Goal: Information Seeking & Learning: Learn about a topic

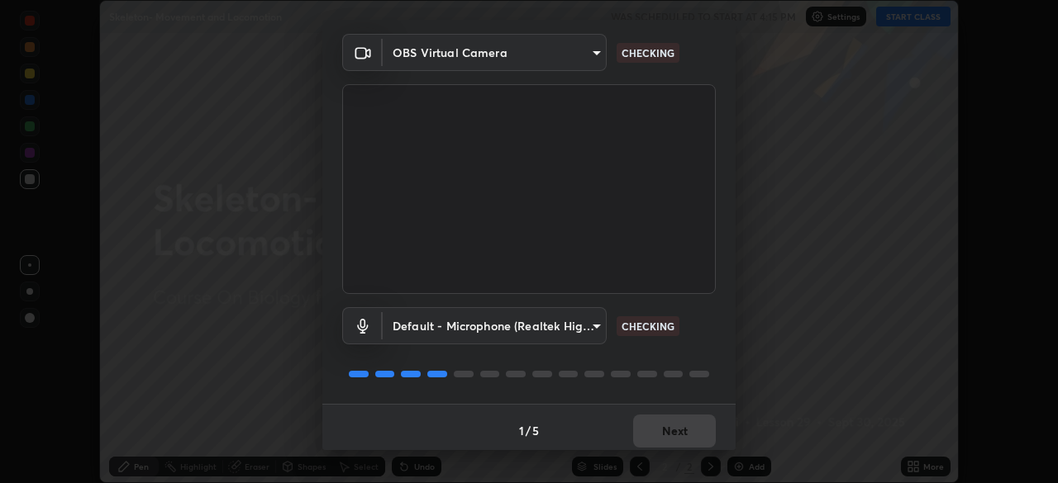
scroll to position [59, 0]
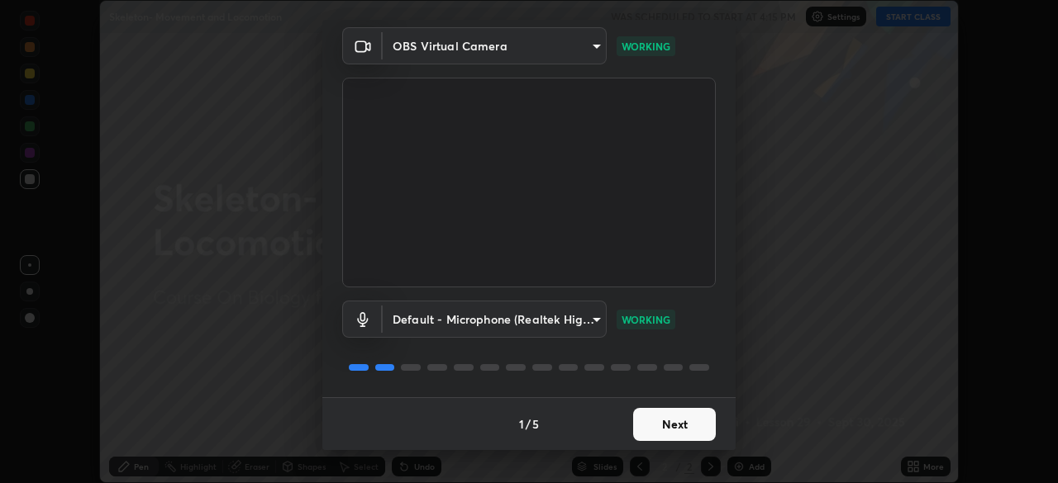
click at [686, 429] on button "Next" at bounding box center [674, 424] width 83 height 33
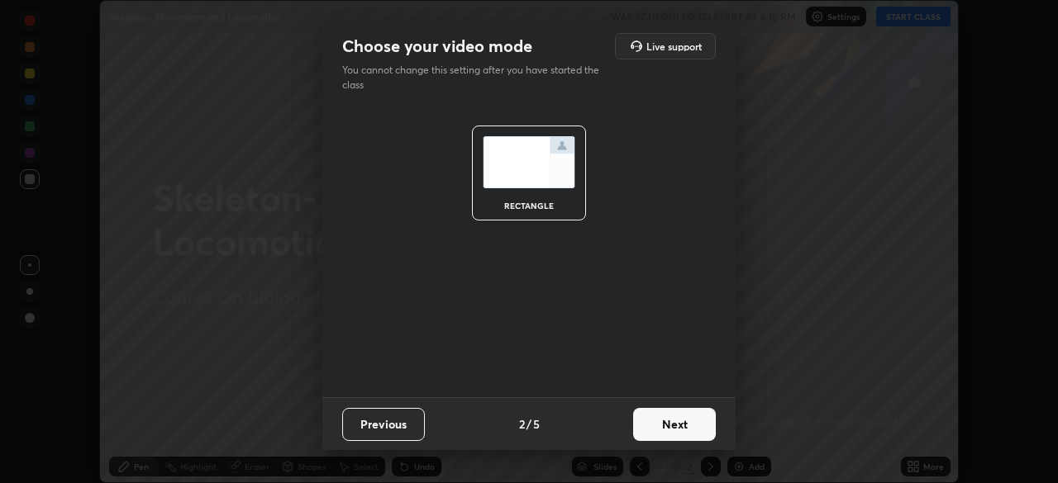
scroll to position [0, 0]
click at [690, 421] on button "Next" at bounding box center [674, 424] width 83 height 33
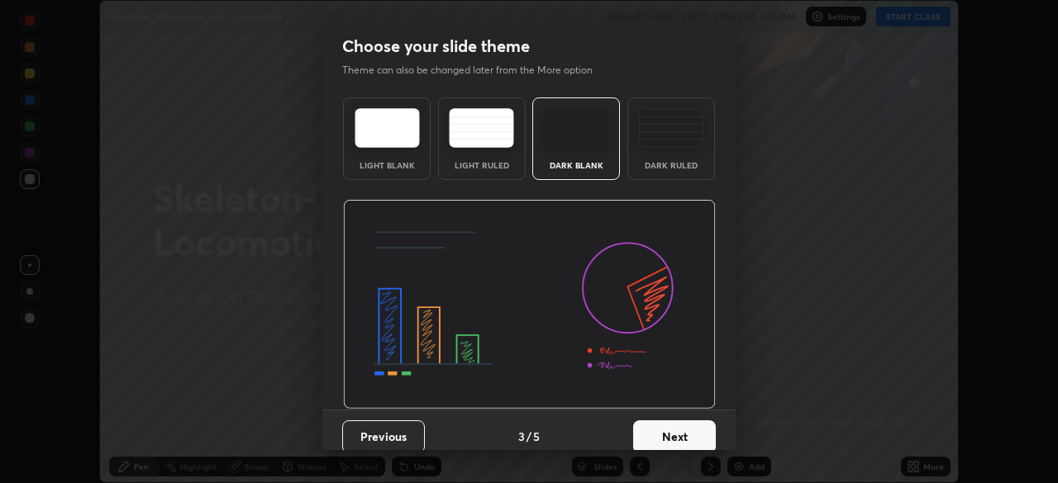
click at [698, 431] on button "Next" at bounding box center [674, 437] width 83 height 33
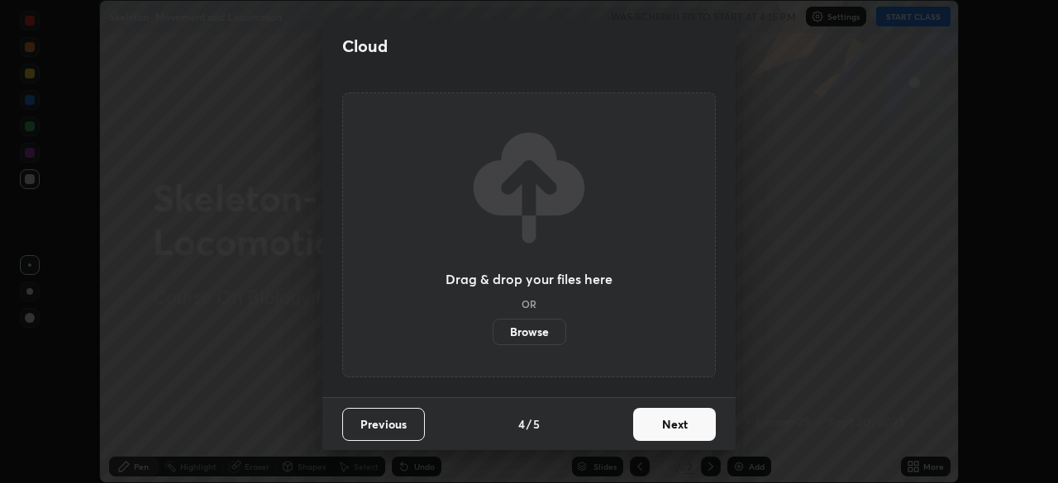
click at [706, 431] on button "Next" at bounding box center [674, 424] width 83 height 33
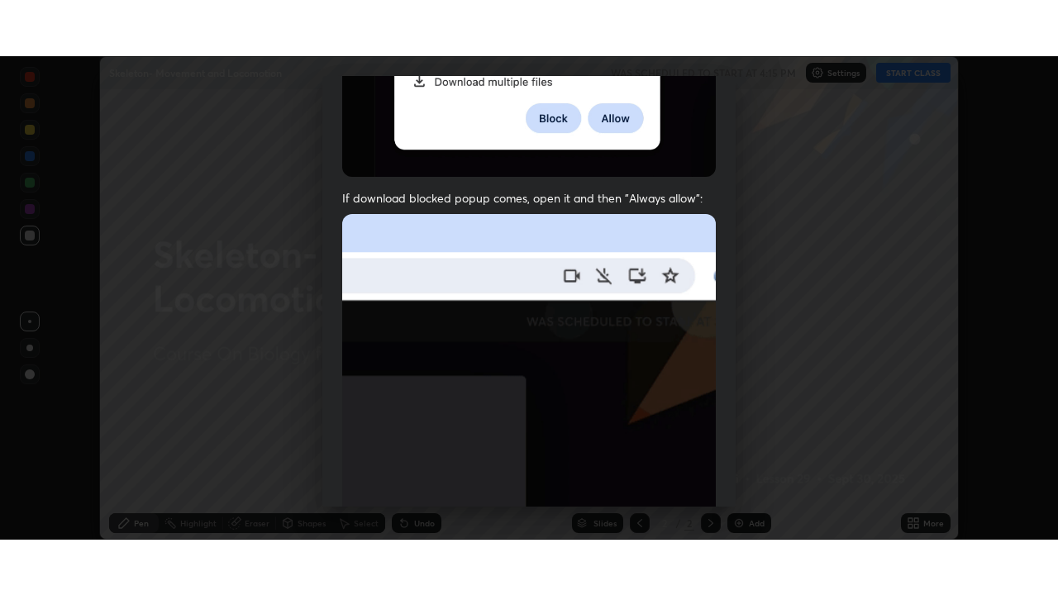
scroll to position [396, 0]
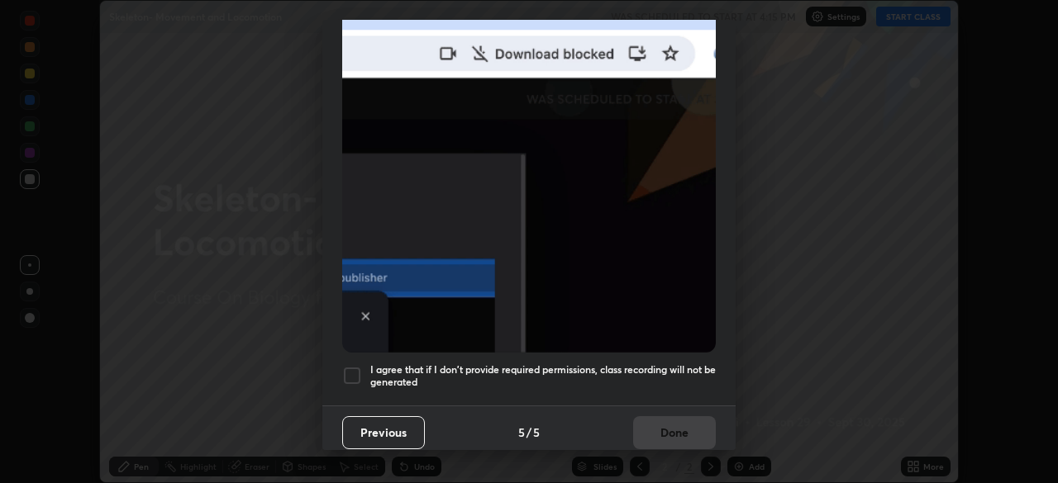
click at [689, 364] on h5 "I agree that if I don't provide required permissions, class recording will not …" at bounding box center [542, 377] width 345 height 26
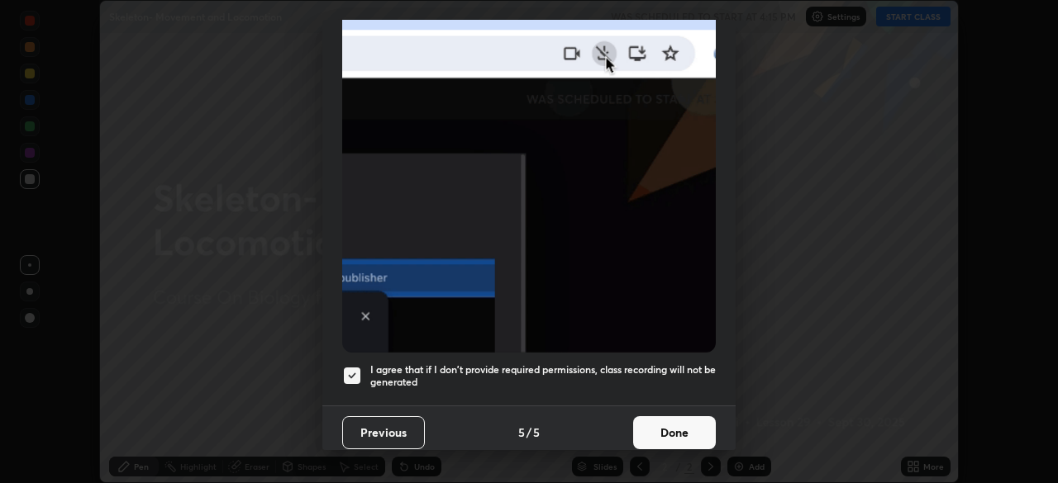
click at [685, 422] on button "Done" at bounding box center [674, 433] width 83 height 33
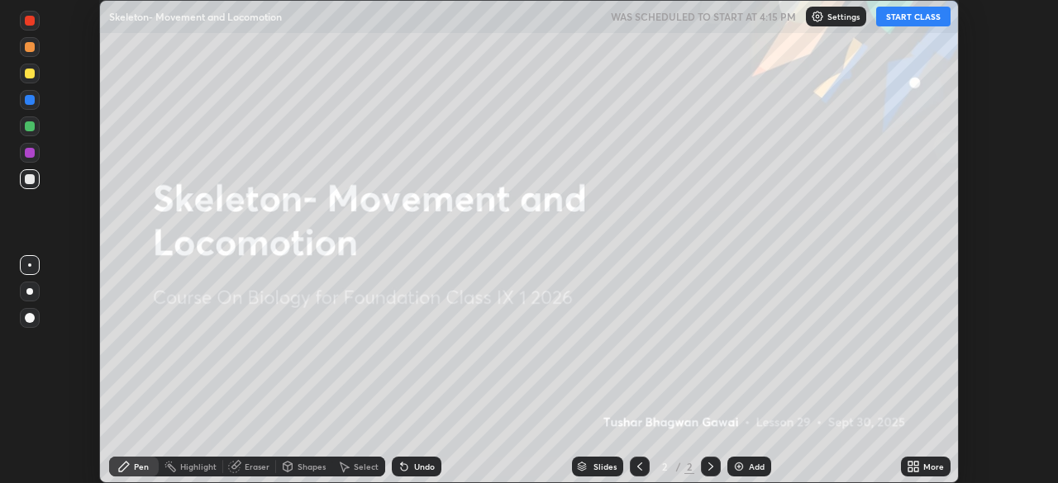
click at [917, 470] on icon at bounding box center [916, 470] width 4 height 4
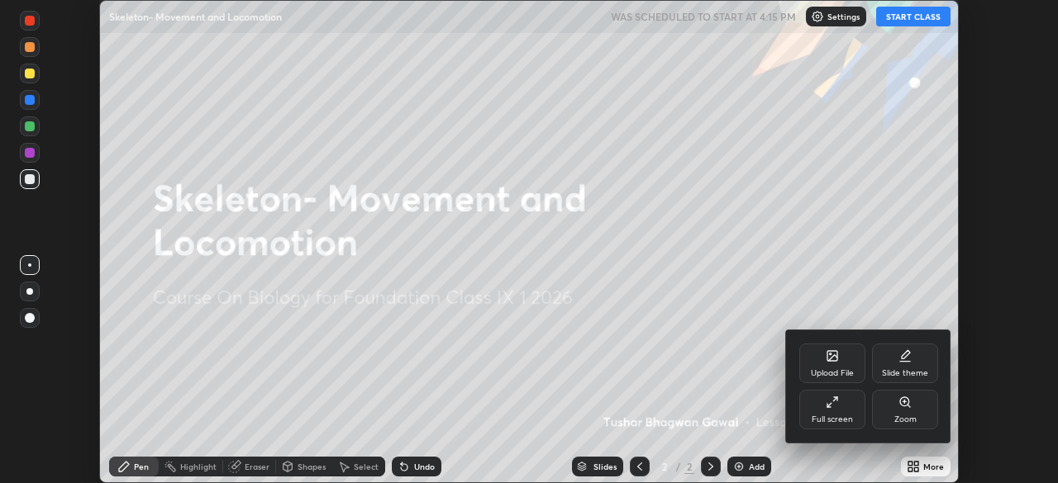
click at [839, 409] on div "Full screen" at bounding box center [832, 410] width 66 height 40
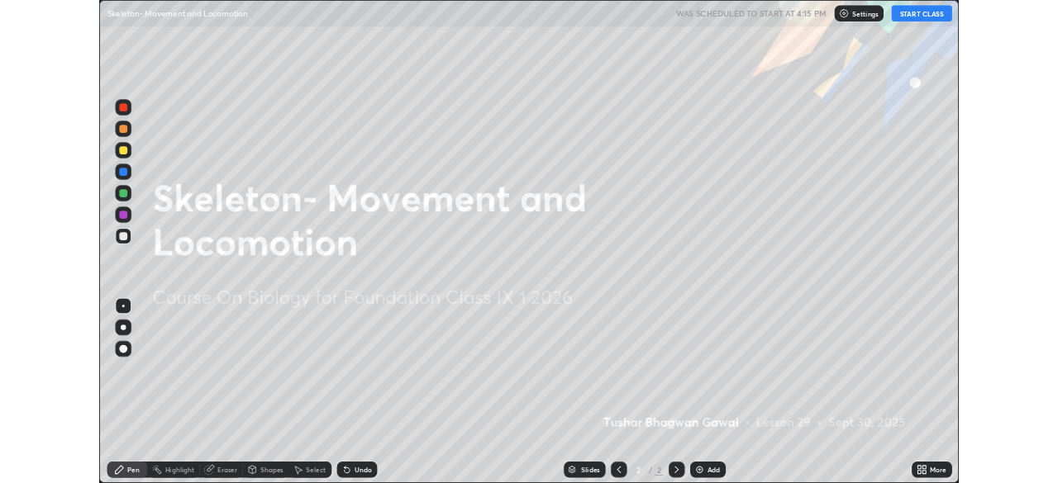
scroll to position [595, 1058]
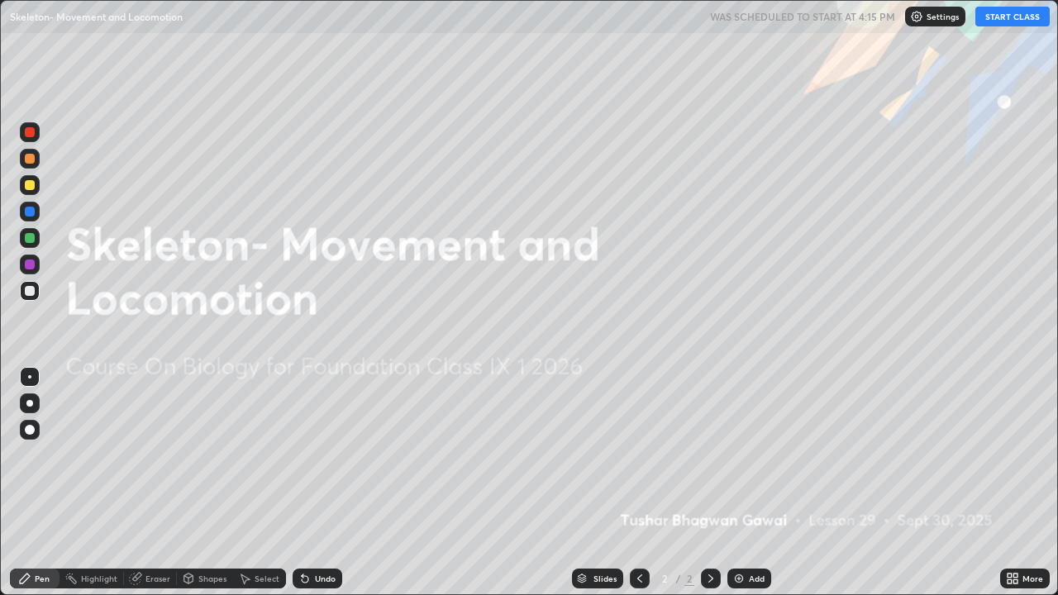
click at [997, 15] on button "START CLASS" at bounding box center [1012, 17] width 74 height 20
click at [742, 483] on img at bounding box center [738, 578] width 13 height 13
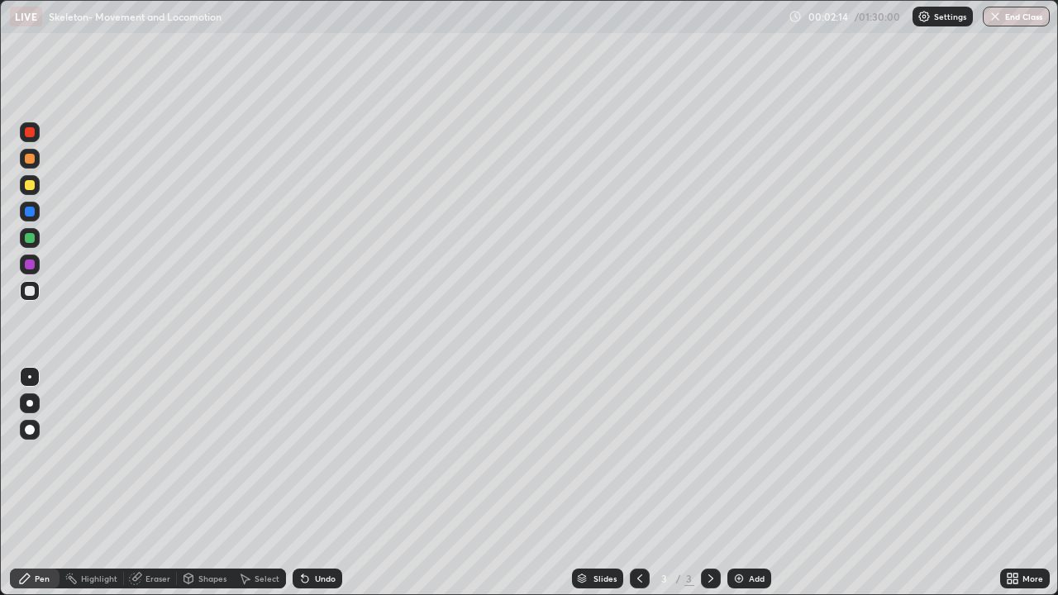
click at [205, 483] on div "Shapes" at bounding box center [212, 578] width 28 height 8
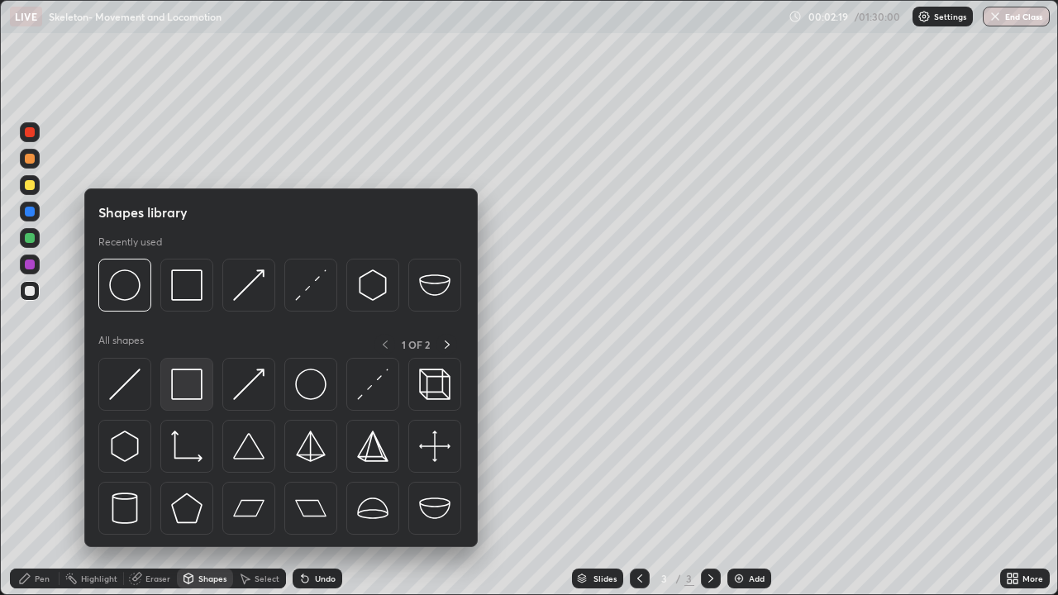
click at [190, 390] on img at bounding box center [186, 384] width 31 height 31
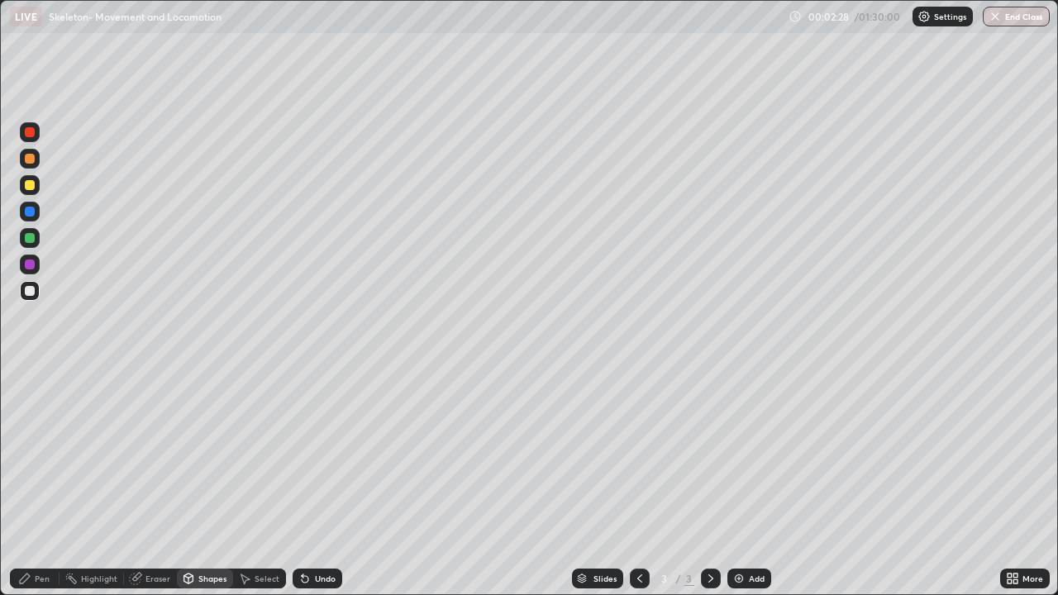
click at [202, 483] on div "Shapes" at bounding box center [212, 578] width 28 height 8
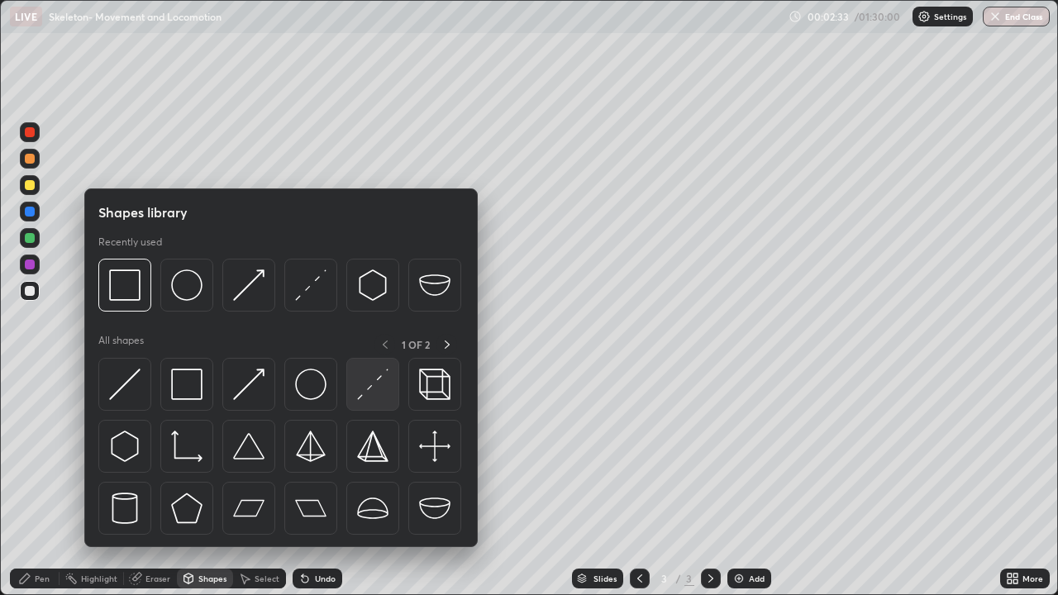
click at [371, 383] on img at bounding box center [372, 384] width 31 height 31
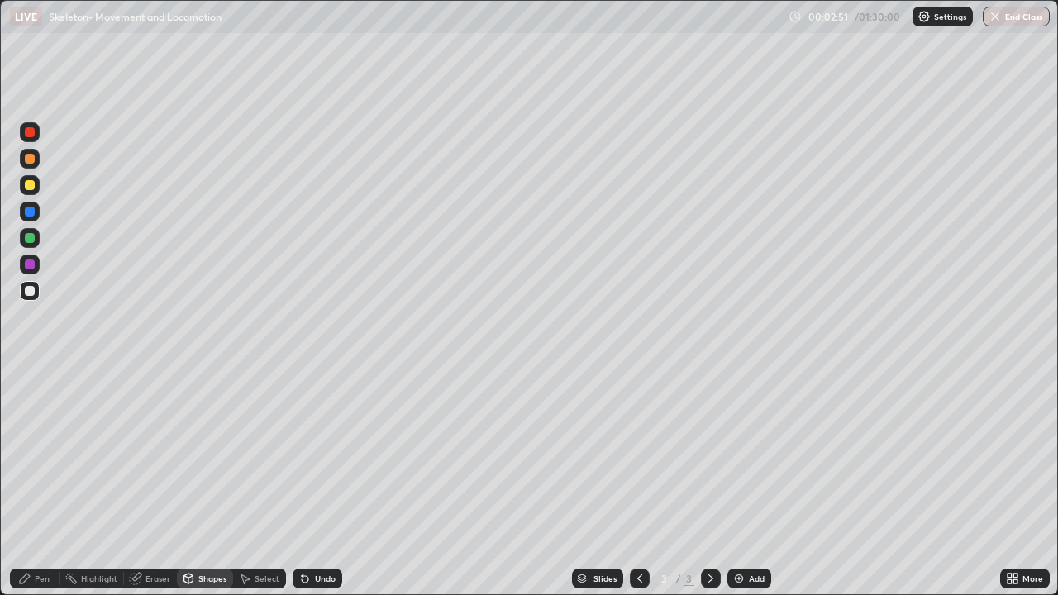
click at [320, 483] on div "Undo" at bounding box center [325, 578] width 21 height 8
click at [315, 483] on div "Undo" at bounding box center [325, 578] width 21 height 8
click at [202, 483] on div "Shapes" at bounding box center [212, 578] width 28 height 8
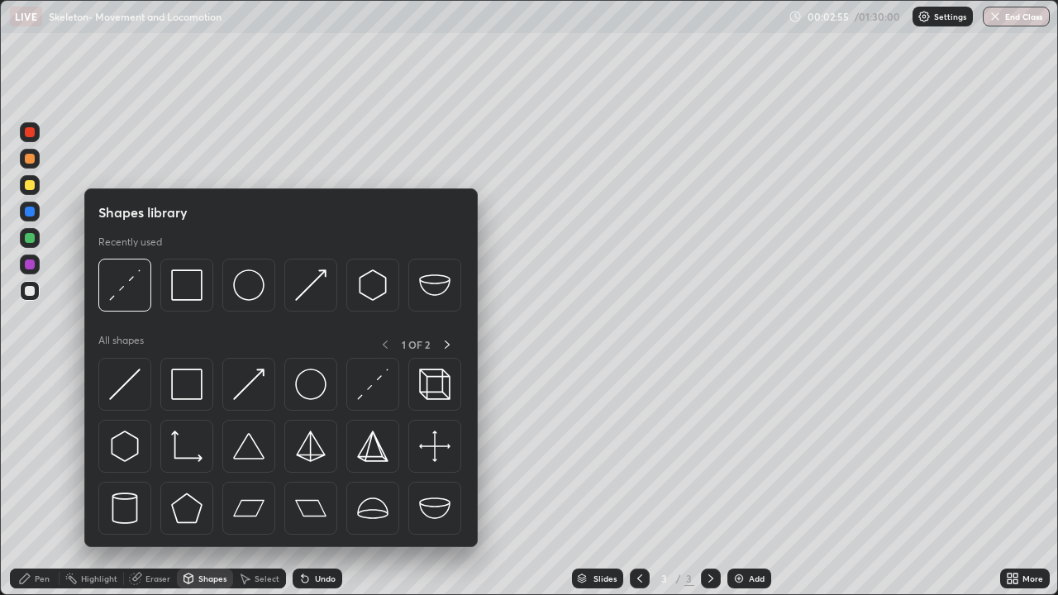
click at [30, 183] on div at bounding box center [30, 185] width 10 height 10
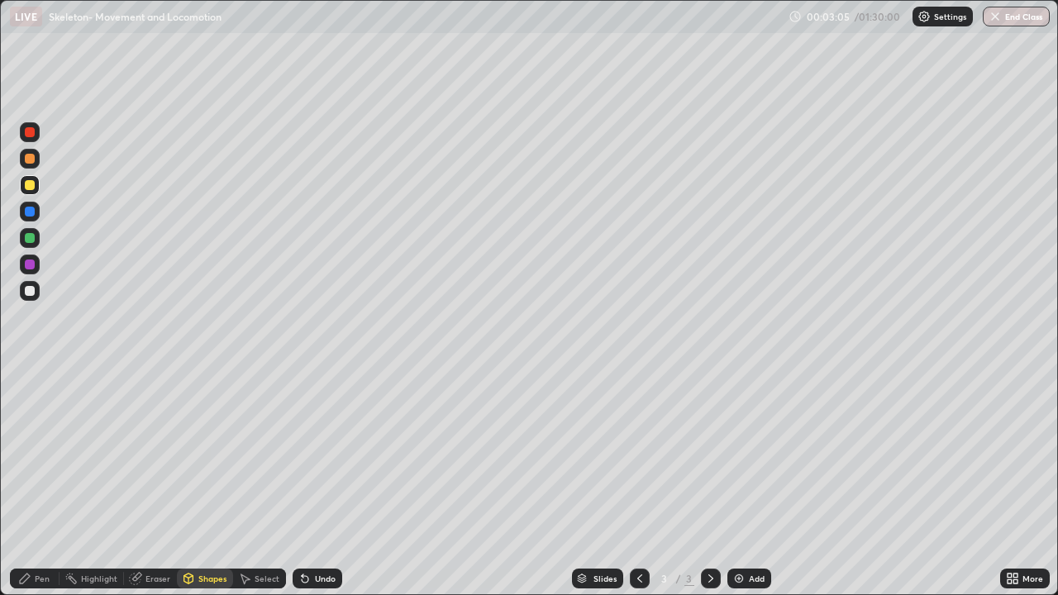
click at [31, 291] on div at bounding box center [30, 291] width 10 height 10
click at [33, 288] on div at bounding box center [30, 291] width 10 height 10
click at [34, 267] on div at bounding box center [30, 265] width 10 height 10
click at [32, 289] on div at bounding box center [30, 291] width 10 height 10
click at [39, 483] on div "Pen" at bounding box center [42, 578] width 15 height 8
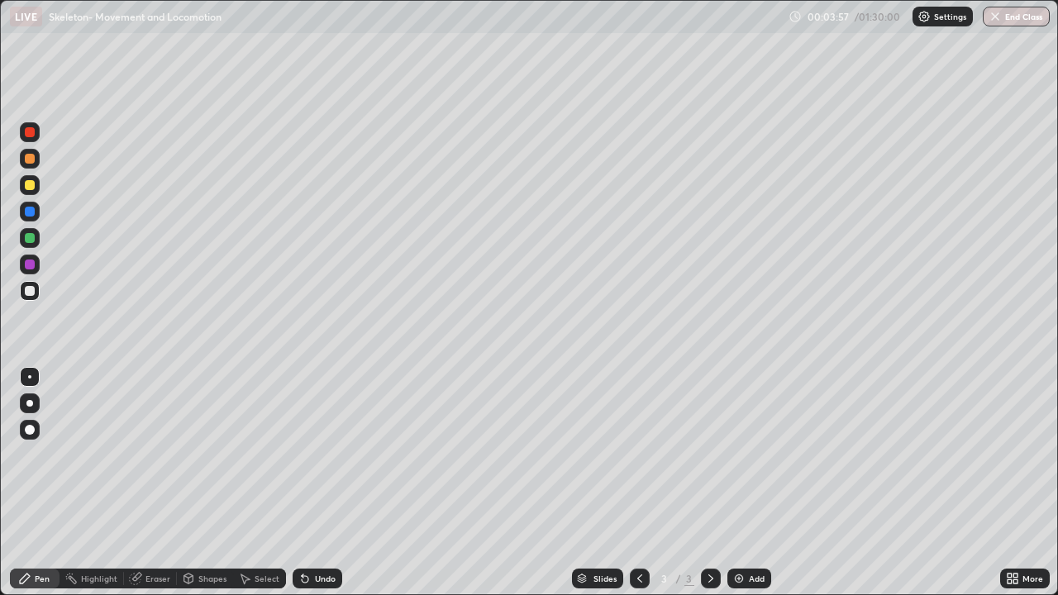
click at [31, 188] on div at bounding box center [30, 185] width 10 height 10
click at [34, 295] on div at bounding box center [30, 291] width 20 height 20
click at [211, 483] on div "Shapes" at bounding box center [212, 578] width 28 height 8
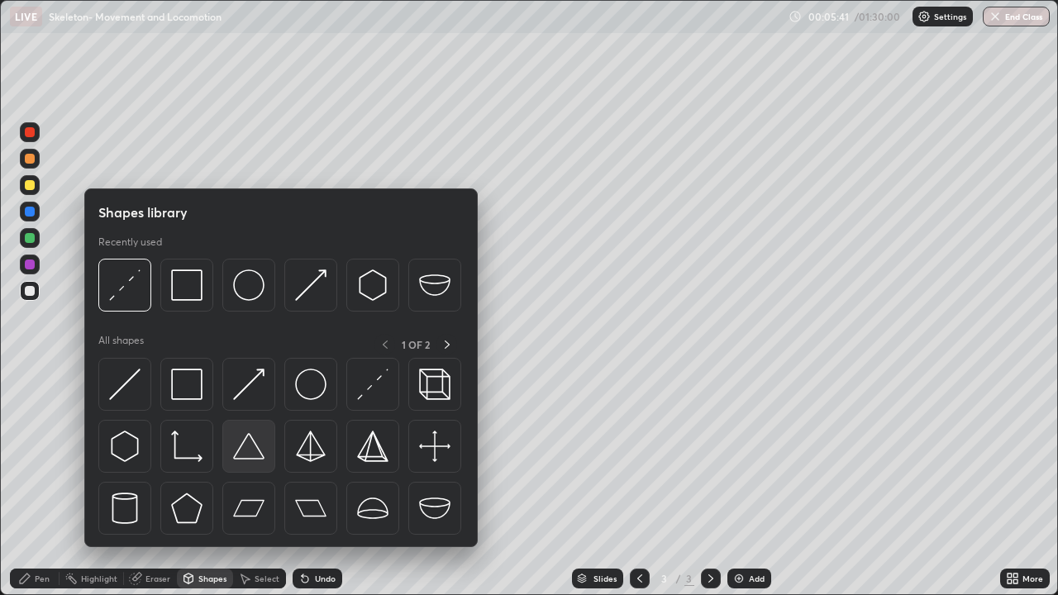
click at [248, 454] on img at bounding box center [248, 446] width 31 height 31
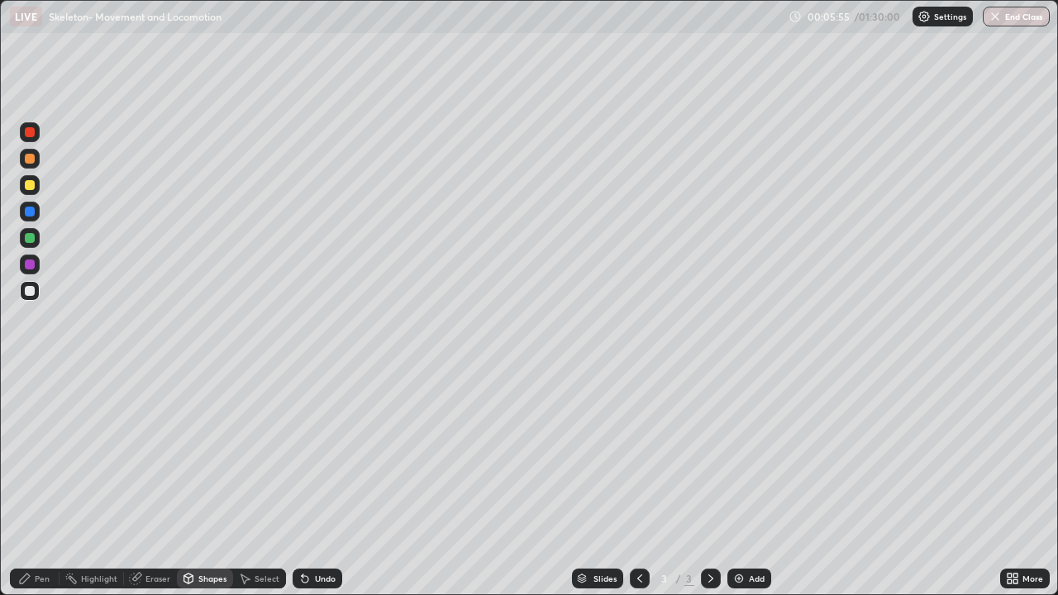
click at [312, 483] on div "Undo" at bounding box center [318, 579] width 50 height 20
click at [42, 483] on div "Pen" at bounding box center [35, 579] width 50 height 20
click at [316, 483] on div "Undo" at bounding box center [325, 578] width 21 height 8
click at [31, 423] on div at bounding box center [30, 430] width 20 height 20
click at [32, 264] on div at bounding box center [30, 265] width 10 height 10
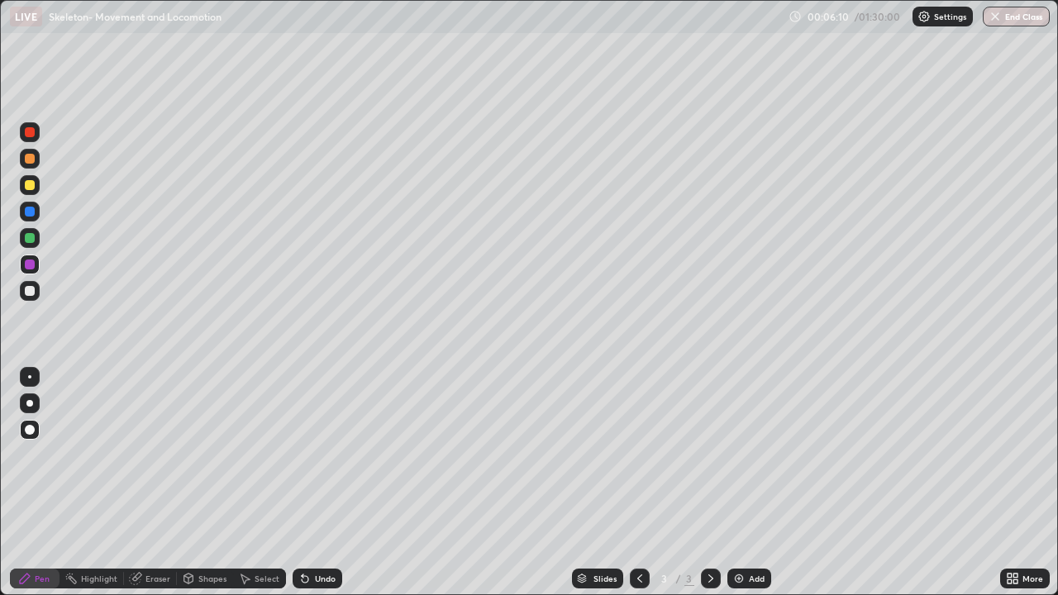
click at [307, 483] on icon at bounding box center [304, 578] width 13 height 13
click at [31, 188] on div at bounding box center [30, 185] width 10 height 10
click at [1015, 483] on icon at bounding box center [1015, 581] width 4 height 4
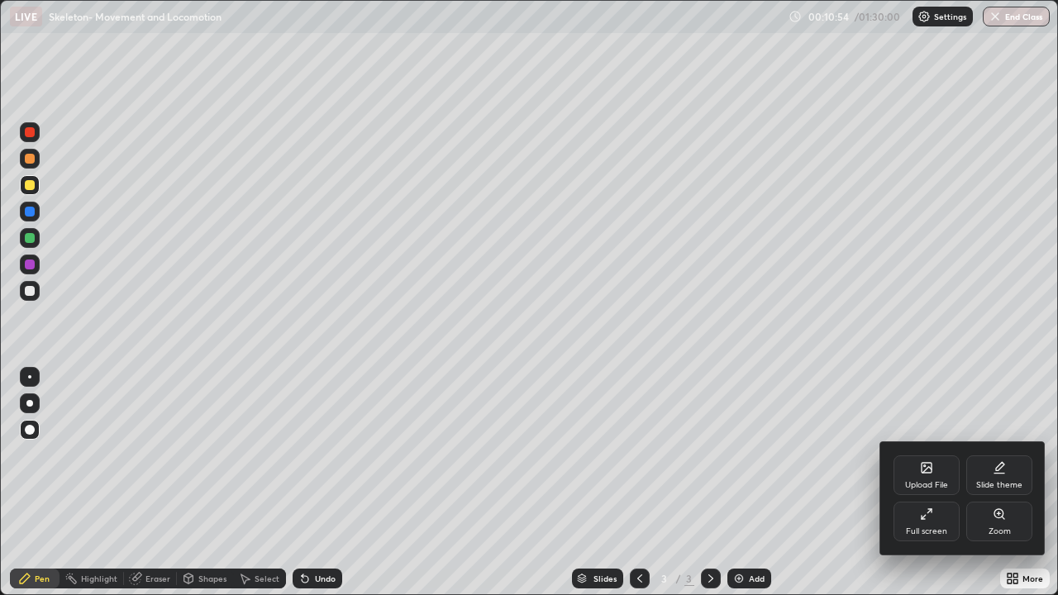
click at [922, 483] on icon at bounding box center [924, 517] width 4 height 4
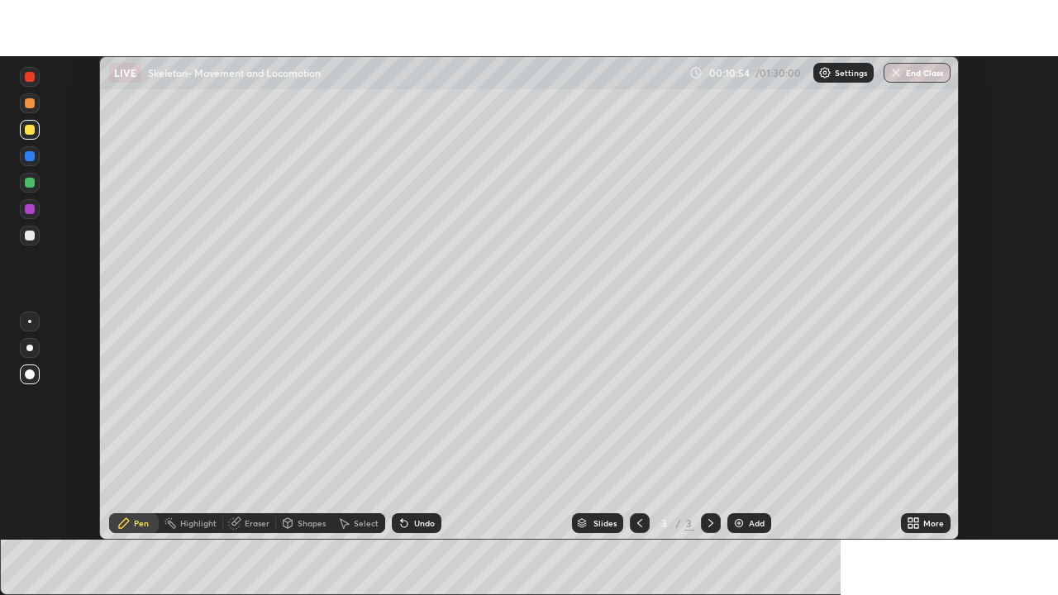
scroll to position [82164, 81590]
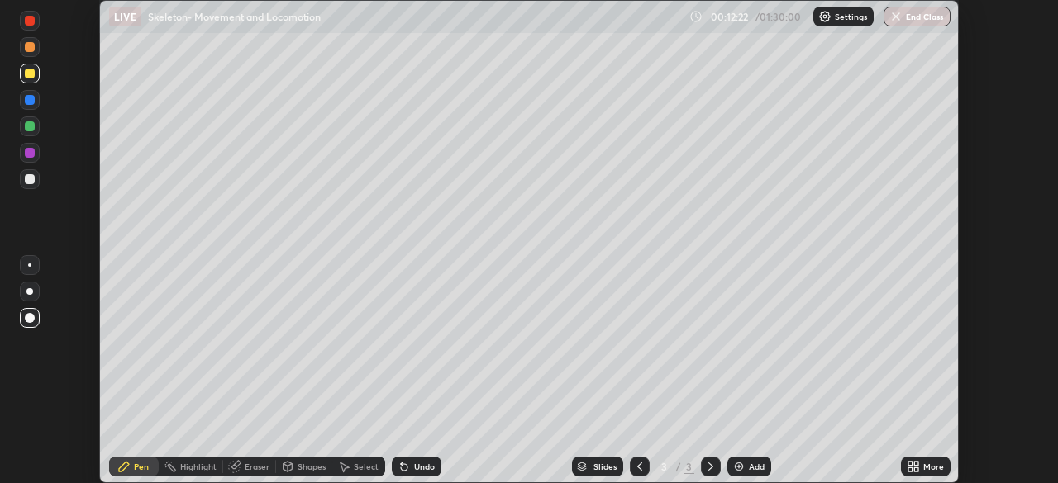
click at [406, 466] on icon at bounding box center [404, 466] width 13 height 13
click at [912, 471] on icon at bounding box center [910, 470] width 4 height 4
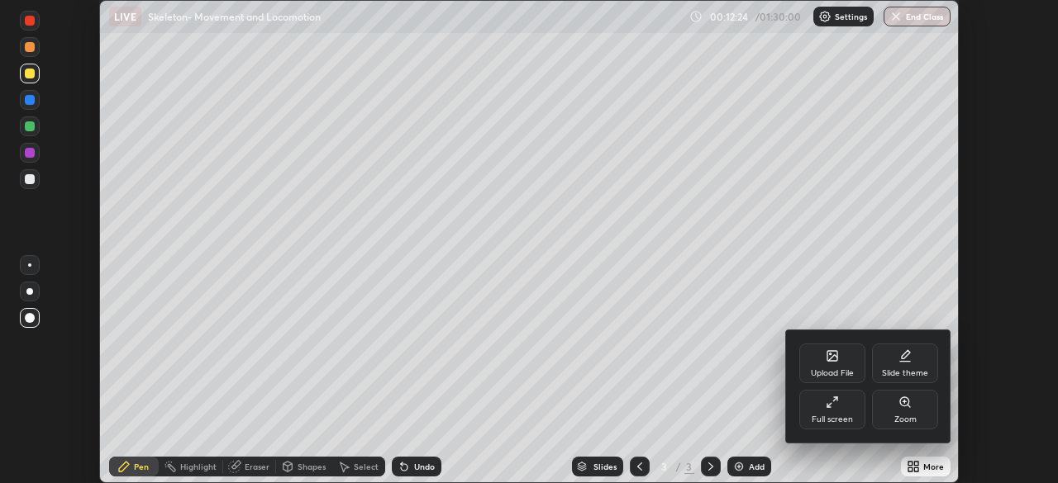
click at [833, 421] on div "Full screen" at bounding box center [832, 420] width 41 height 8
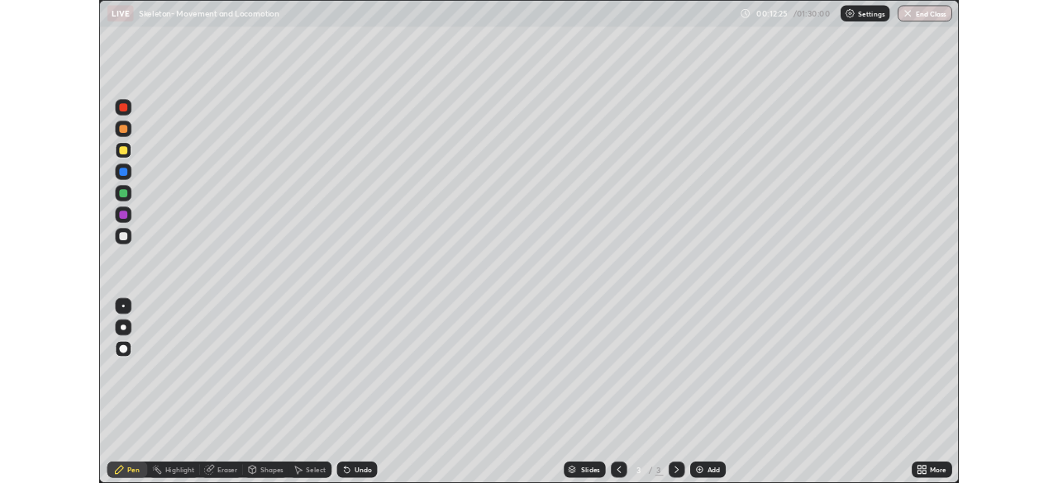
scroll to position [595, 1058]
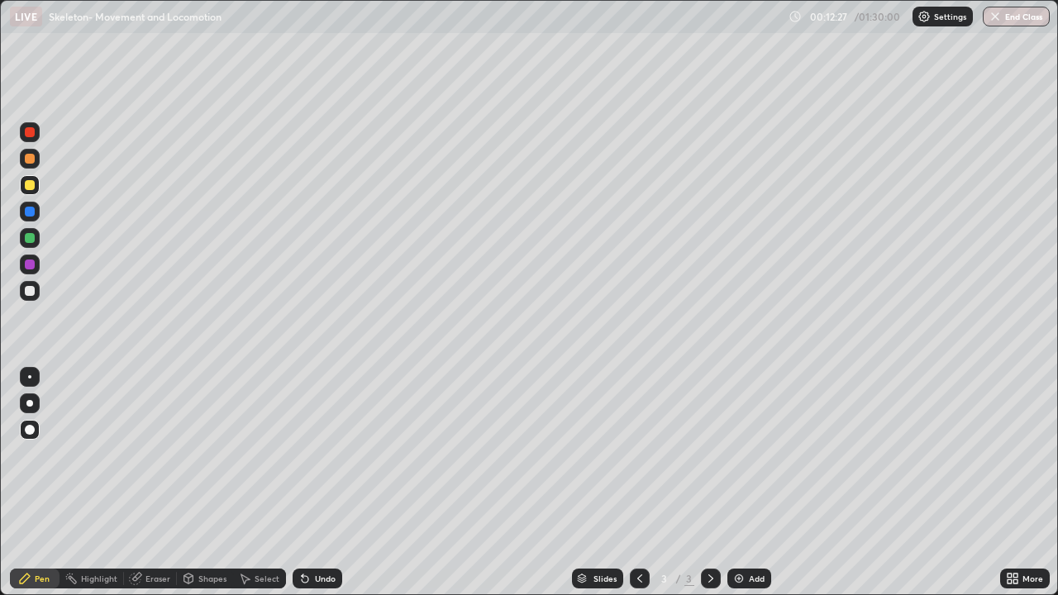
click at [164, 483] on div "Eraser" at bounding box center [157, 578] width 25 height 8
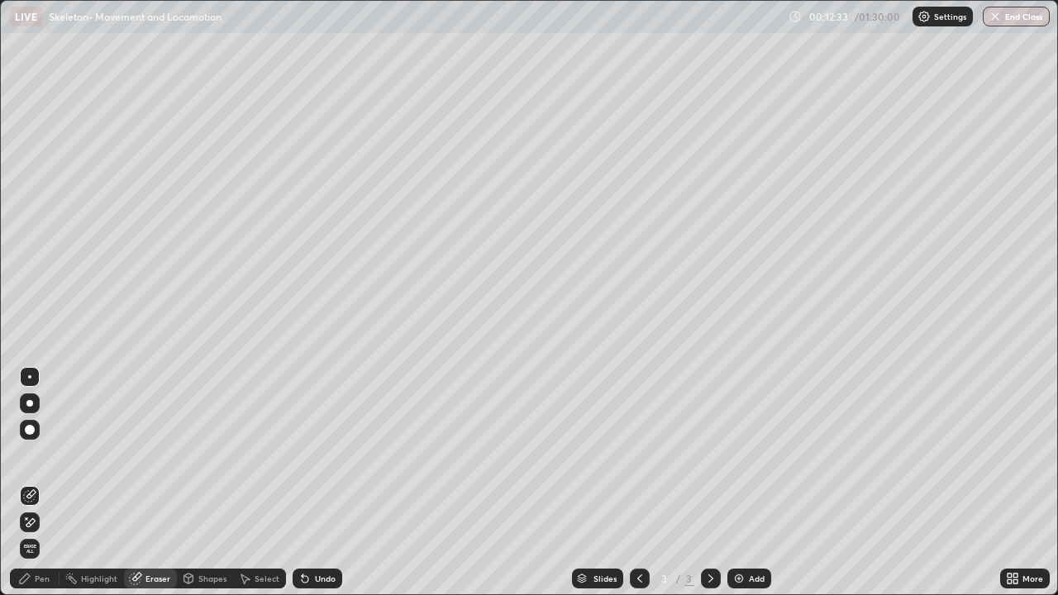
click at [41, 483] on div "Pen" at bounding box center [42, 578] width 15 height 8
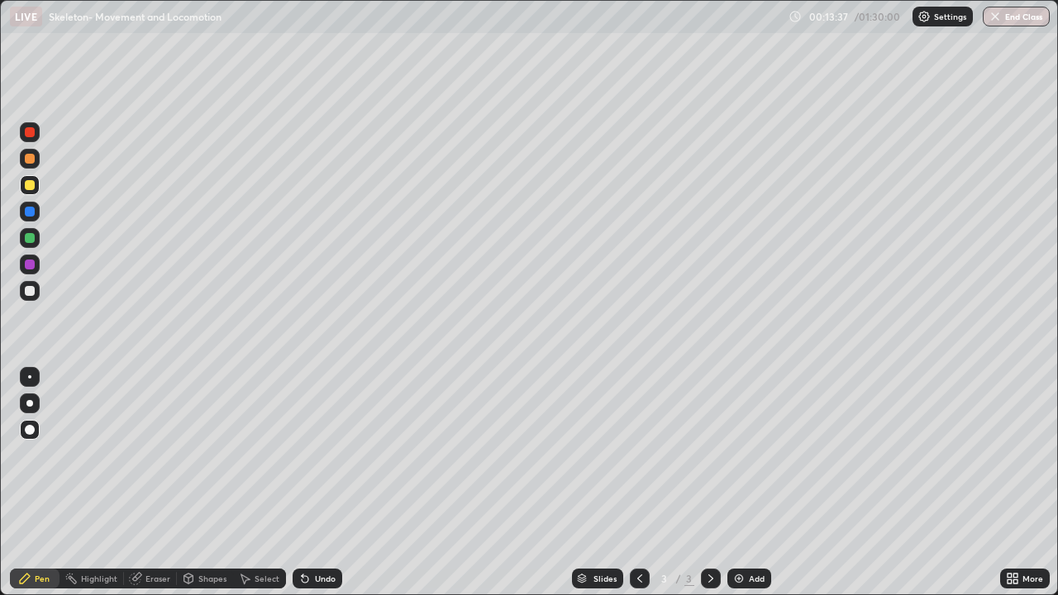
click at [734, 483] on img at bounding box center [738, 578] width 13 height 13
click at [31, 291] on div at bounding box center [30, 291] width 10 height 10
click at [30, 377] on div at bounding box center [29, 376] width 3 height 3
click at [638, 483] on icon at bounding box center [639, 578] width 13 height 13
click at [639, 483] on icon at bounding box center [639, 578] width 13 height 13
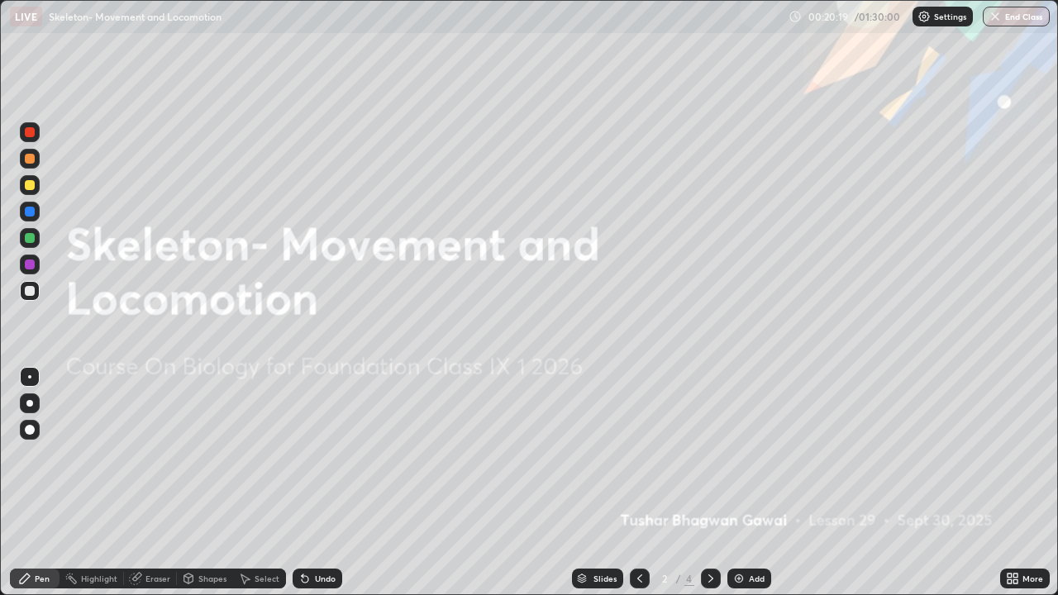
click at [709, 483] on icon at bounding box center [710, 578] width 13 height 13
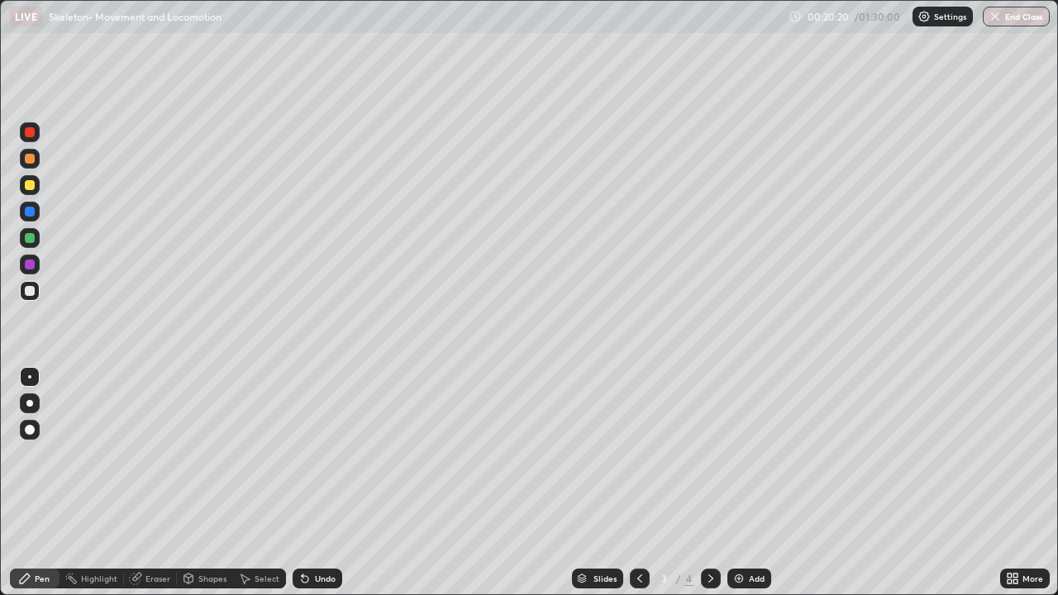
click at [711, 483] on icon at bounding box center [710, 578] width 13 height 13
click at [736, 483] on img at bounding box center [738, 578] width 13 height 13
click at [1010, 483] on icon at bounding box center [1009, 576] width 4 height 4
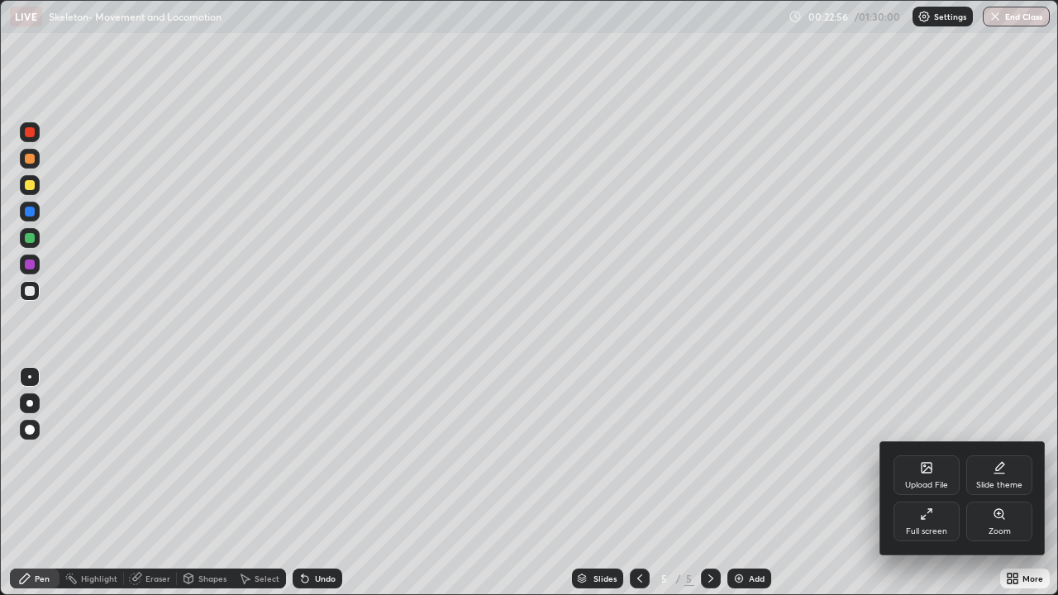
click at [922, 483] on div "Full screen" at bounding box center [926, 522] width 66 height 40
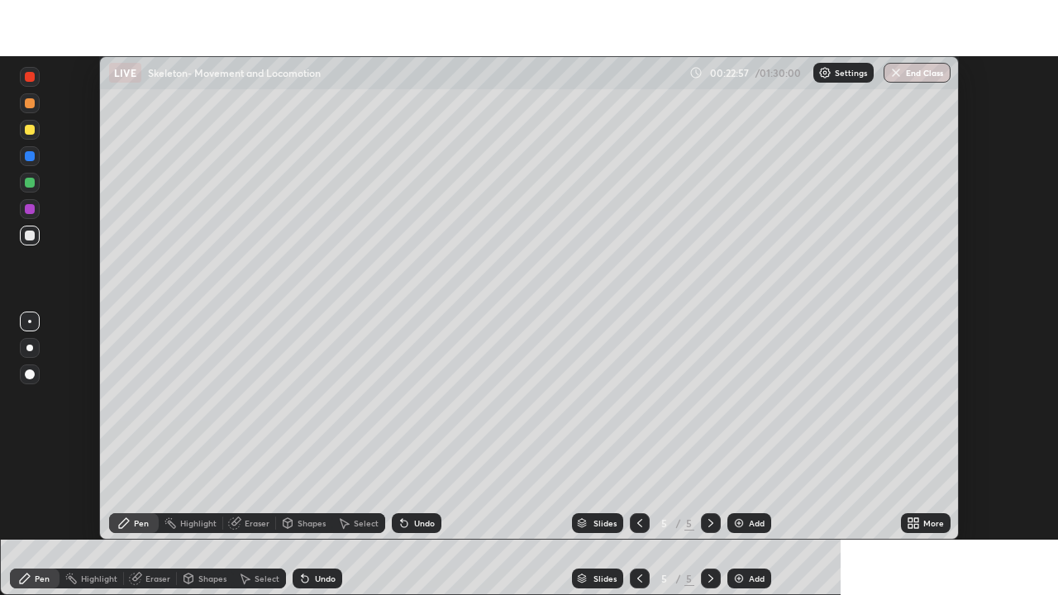
scroll to position [82164, 81590]
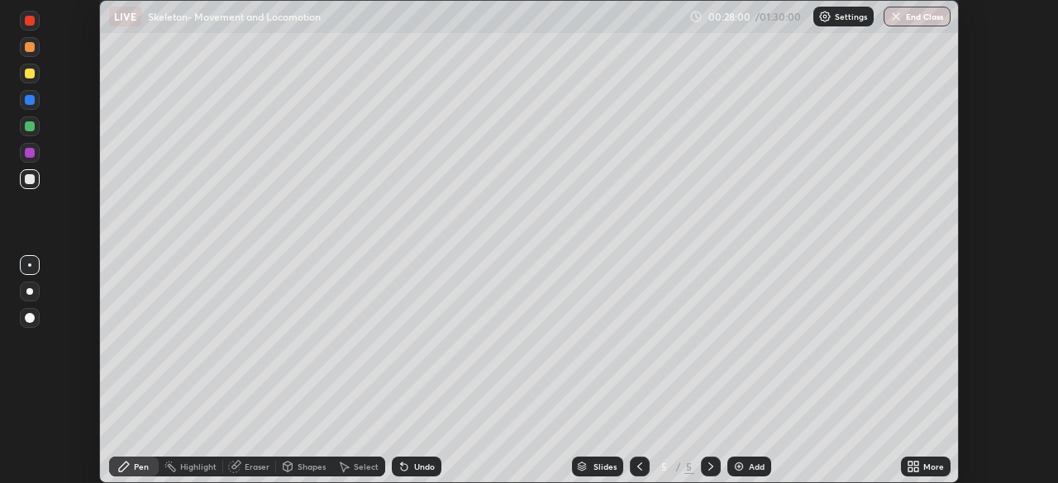
click at [912, 464] on icon at bounding box center [910, 464] width 4 height 4
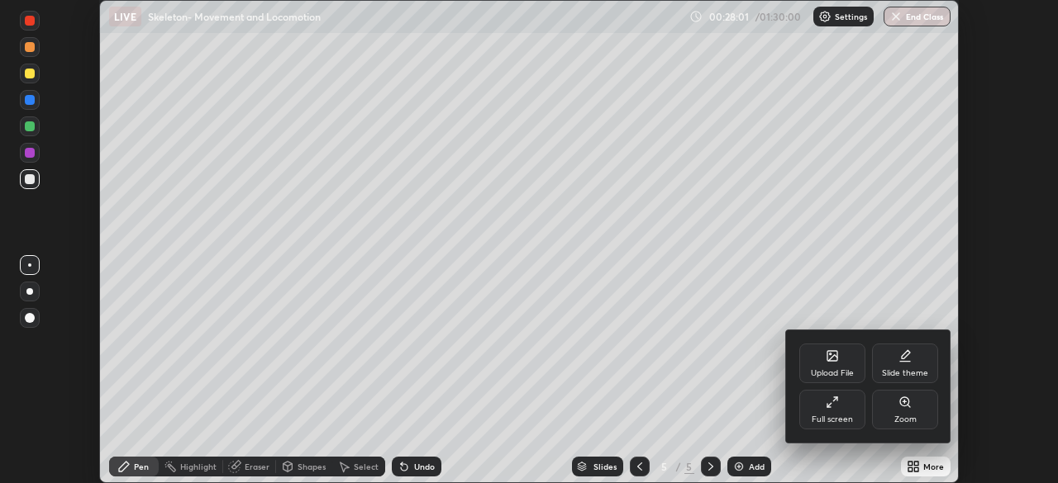
click at [843, 407] on div "Full screen" at bounding box center [832, 410] width 66 height 40
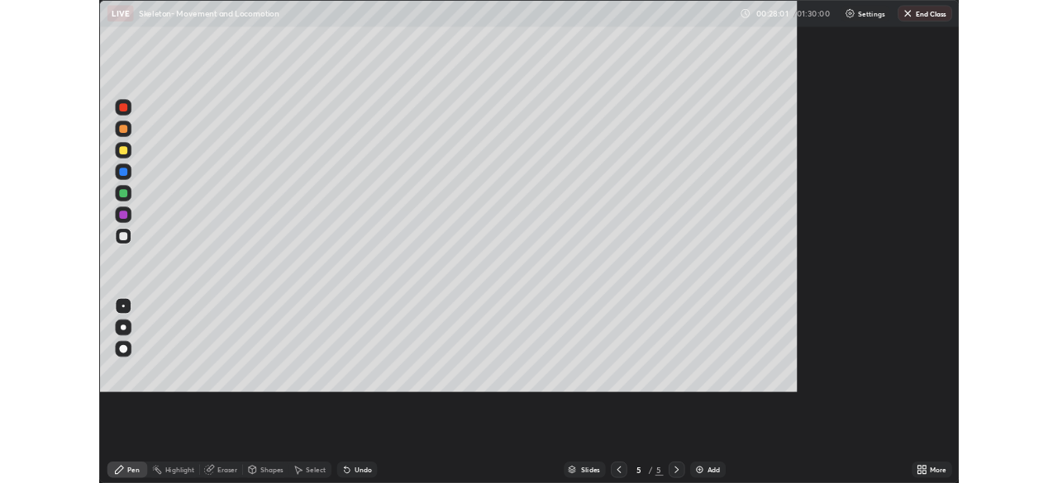
scroll to position [595, 1058]
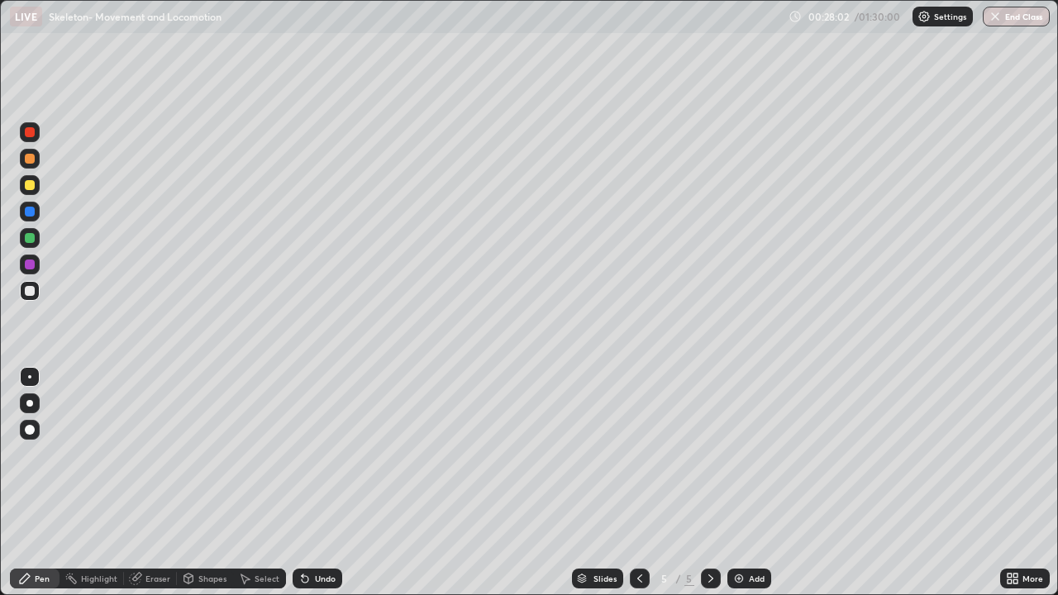
click at [751, 483] on div "Add" at bounding box center [749, 579] width 44 height 20
click at [734, 483] on img at bounding box center [738, 578] width 13 height 13
click at [34, 181] on div at bounding box center [30, 185] width 20 height 20
click at [36, 239] on div at bounding box center [30, 238] width 20 height 20
click at [33, 293] on div at bounding box center [30, 291] width 10 height 10
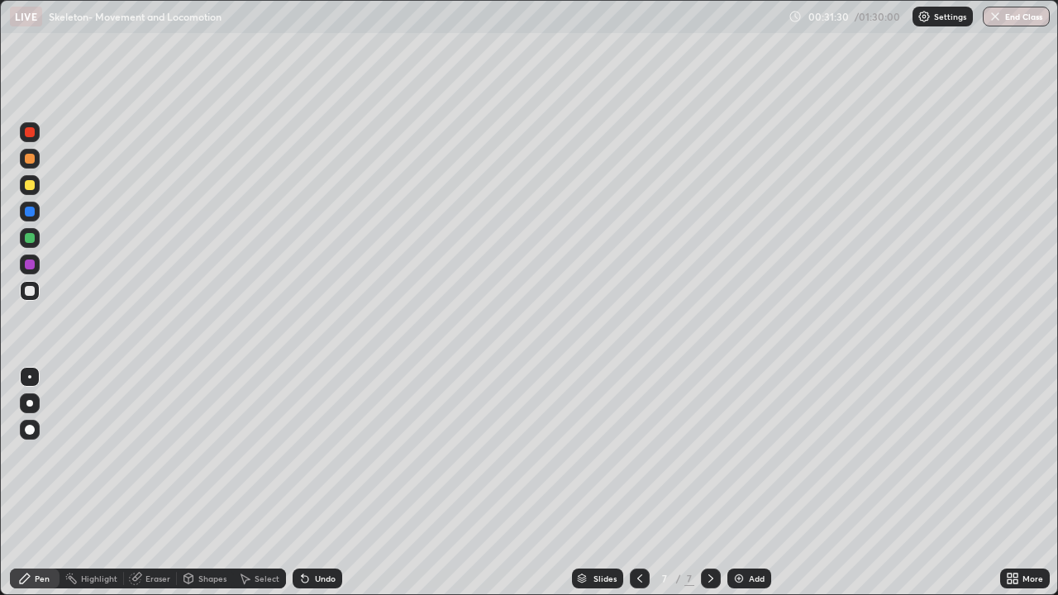
click at [736, 483] on img at bounding box center [738, 578] width 13 height 13
click at [37, 235] on div at bounding box center [30, 238] width 20 height 20
click at [32, 183] on div at bounding box center [30, 185] width 10 height 10
click at [31, 428] on div at bounding box center [30, 430] width 10 height 10
click at [34, 291] on div at bounding box center [30, 291] width 10 height 10
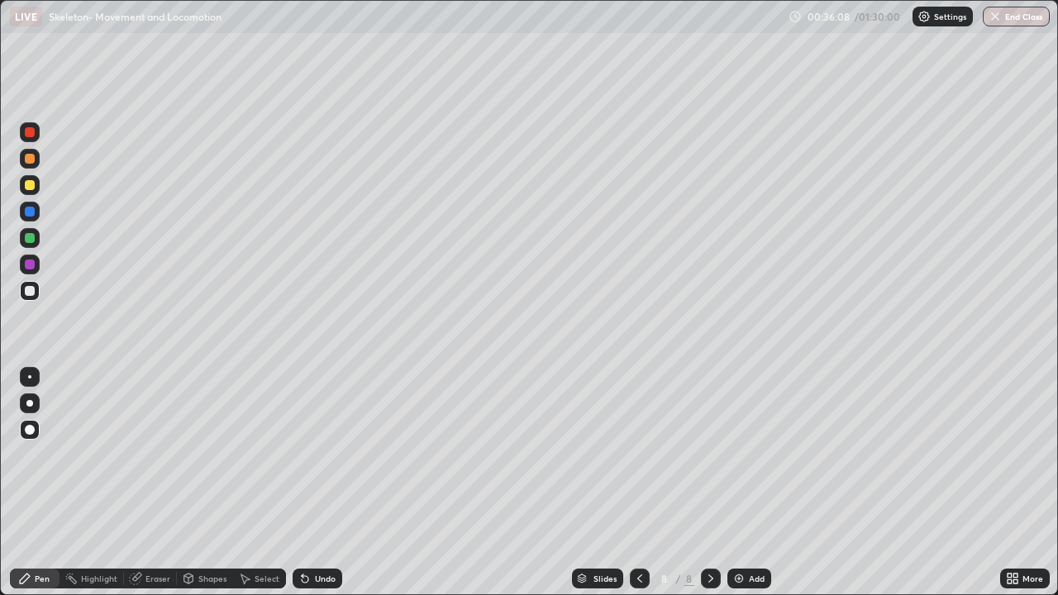
click at [738, 483] on img at bounding box center [738, 578] width 13 height 13
click at [33, 239] on div at bounding box center [30, 238] width 10 height 10
click at [36, 424] on div at bounding box center [30, 430] width 20 height 20
click at [30, 377] on div at bounding box center [29, 376] width 3 height 3
click at [31, 187] on div at bounding box center [30, 185] width 10 height 10
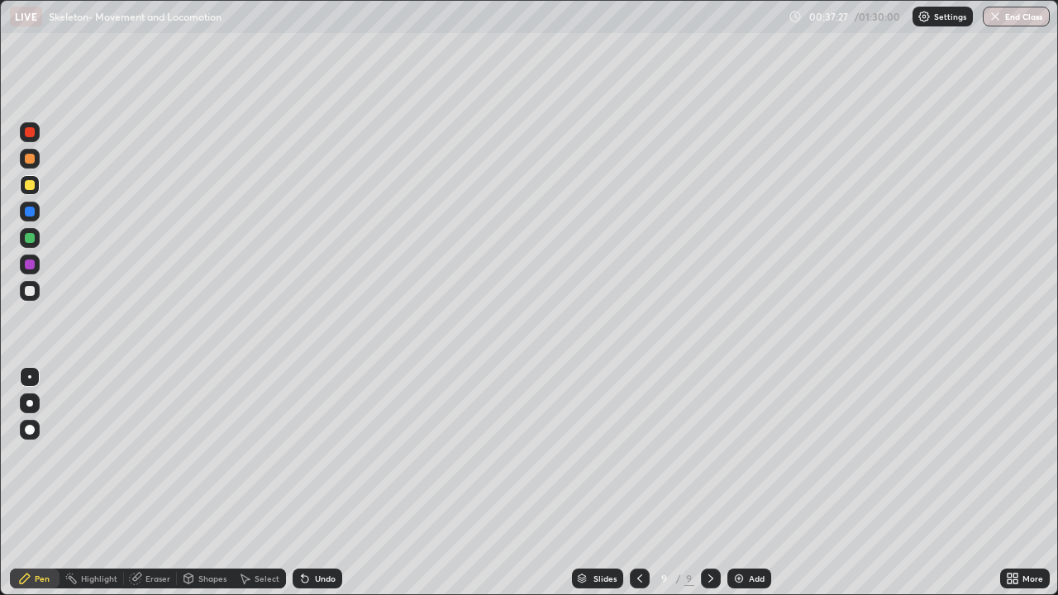
click at [31, 291] on div at bounding box center [30, 291] width 10 height 10
click at [31, 183] on div at bounding box center [30, 185] width 10 height 10
click at [32, 241] on div at bounding box center [30, 238] width 10 height 10
click at [31, 264] on div at bounding box center [30, 265] width 10 height 10
click at [31, 291] on div at bounding box center [30, 291] width 10 height 10
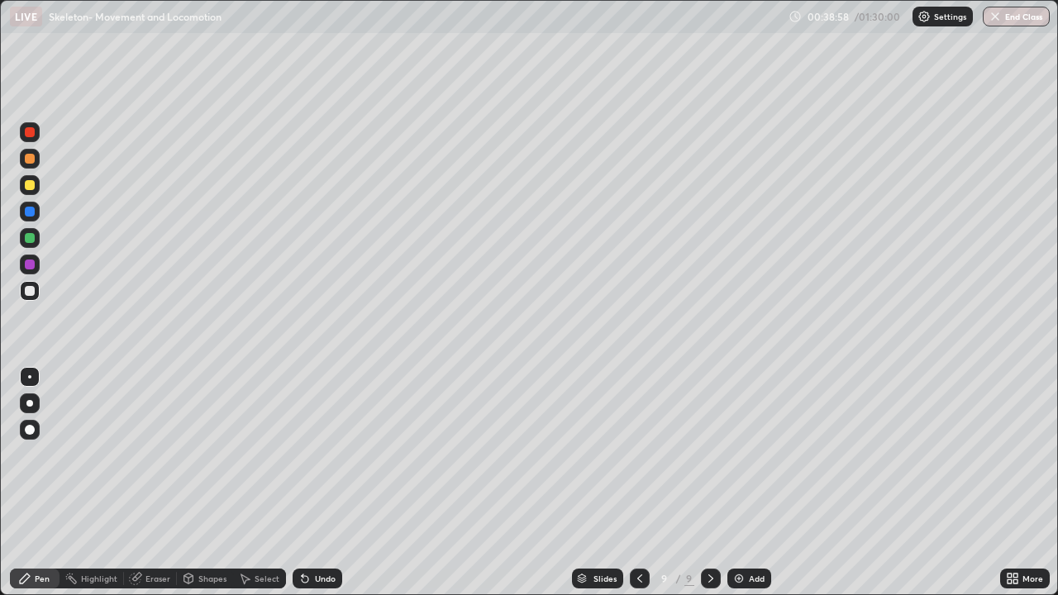
click at [31, 208] on div at bounding box center [30, 212] width 10 height 10
click at [37, 188] on div at bounding box center [30, 185] width 20 height 20
click at [32, 288] on div at bounding box center [30, 291] width 10 height 10
click at [1008, 483] on icon at bounding box center [1009, 576] width 4 height 4
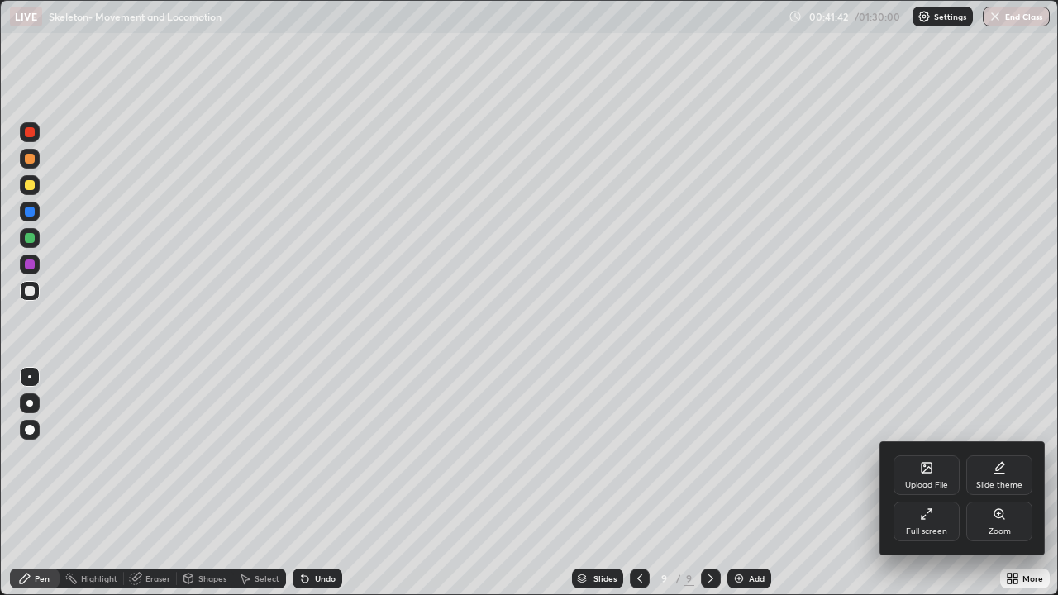
click at [934, 483] on div "Full screen" at bounding box center [926, 522] width 66 height 40
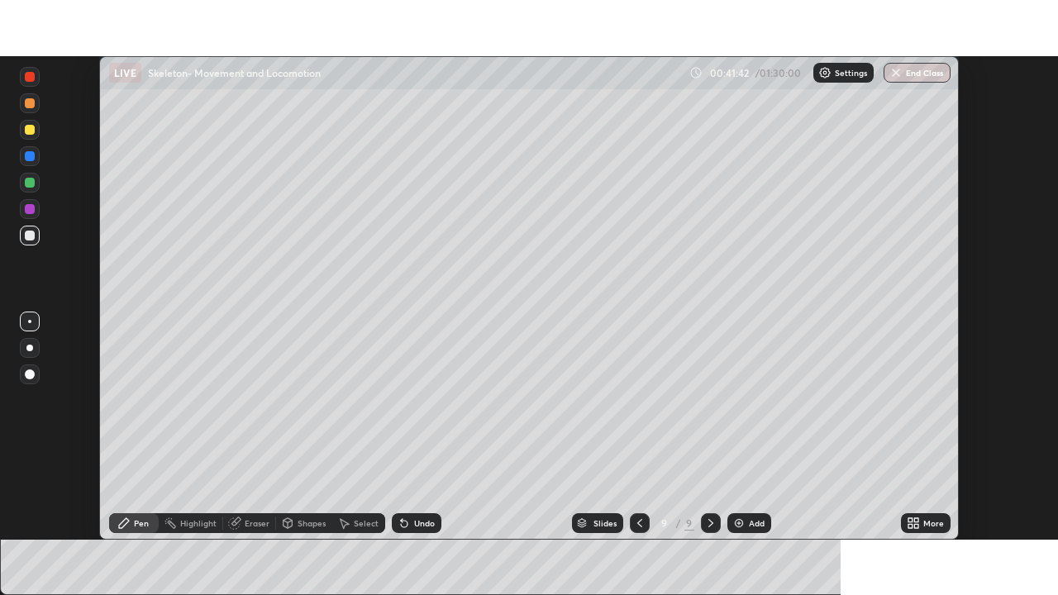
scroll to position [82164, 81590]
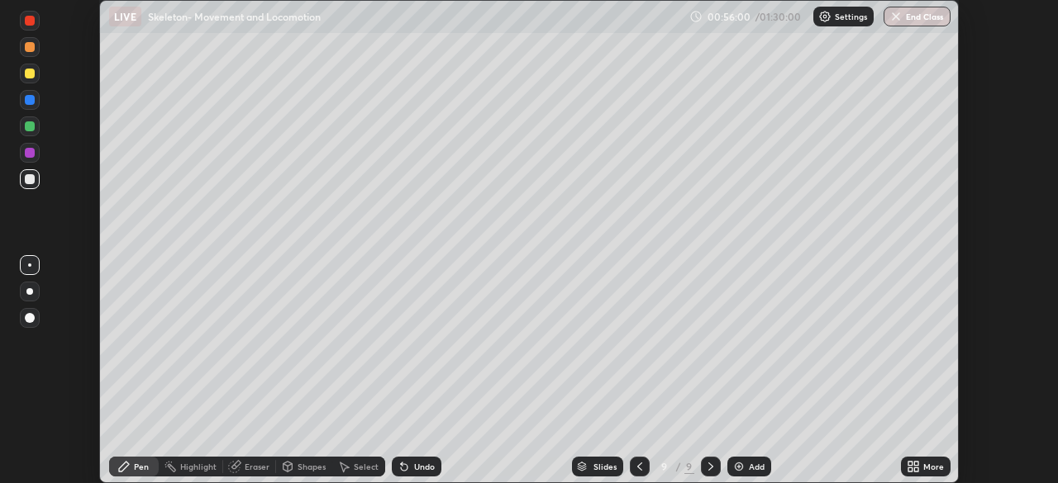
click at [910, 464] on icon at bounding box center [910, 464] width 4 height 4
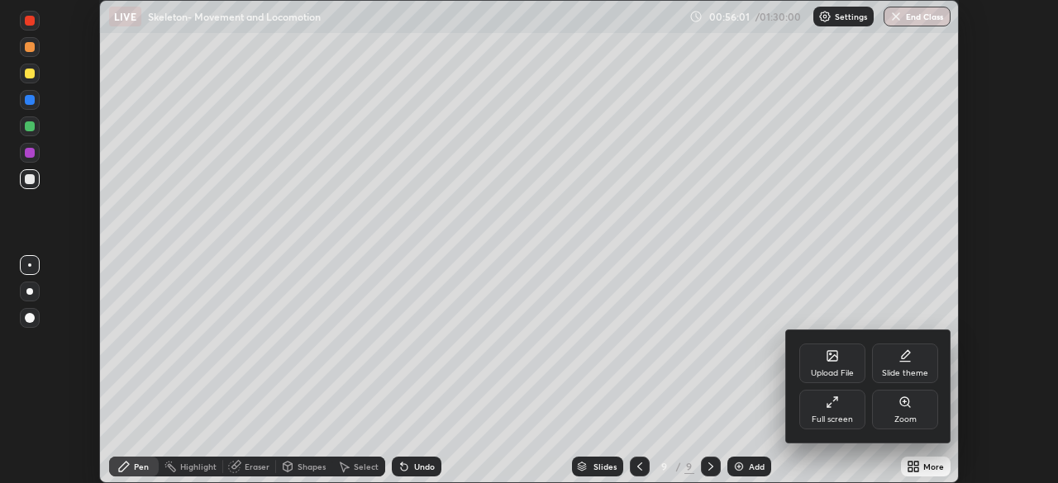
click at [844, 413] on div "Full screen" at bounding box center [832, 410] width 66 height 40
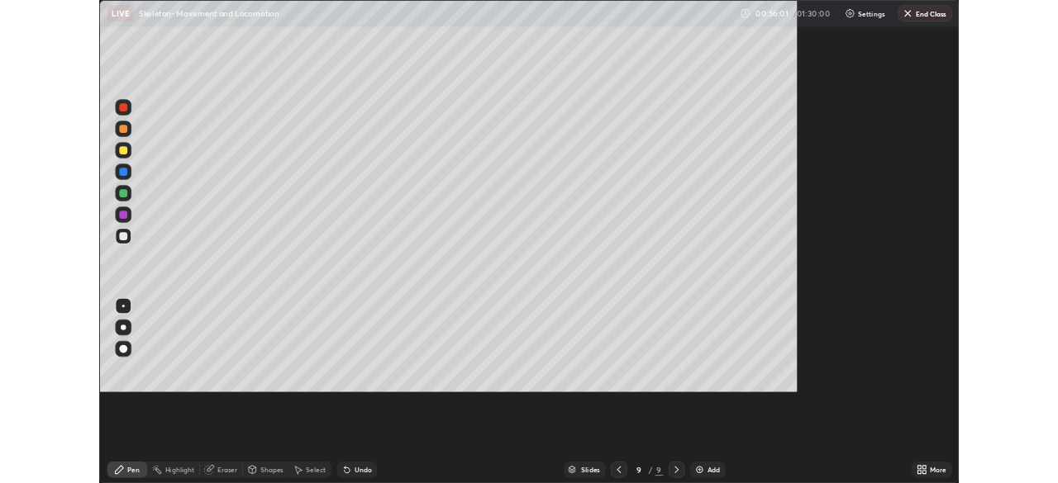
scroll to position [595, 1058]
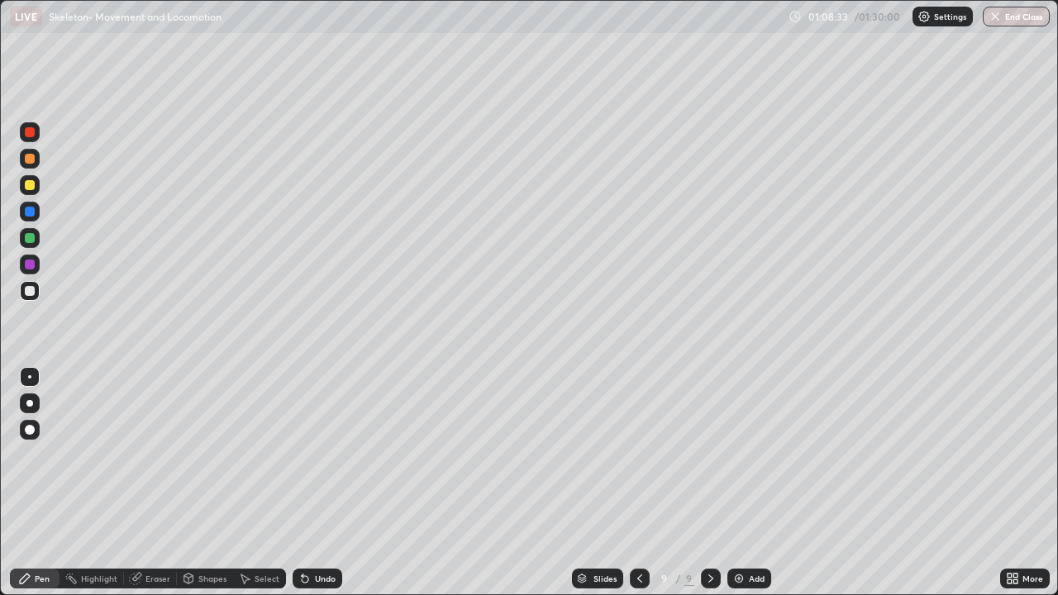
click at [745, 483] on div "Add" at bounding box center [749, 579] width 44 height 20
click at [36, 187] on div at bounding box center [30, 185] width 20 height 20
click at [31, 264] on div at bounding box center [30, 265] width 10 height 10
click at [30, 292] on div at bounding box center [30, 291] width 10 height 10
click at [31, 238] on div at bounding box center [30, 238] width 10 height 10
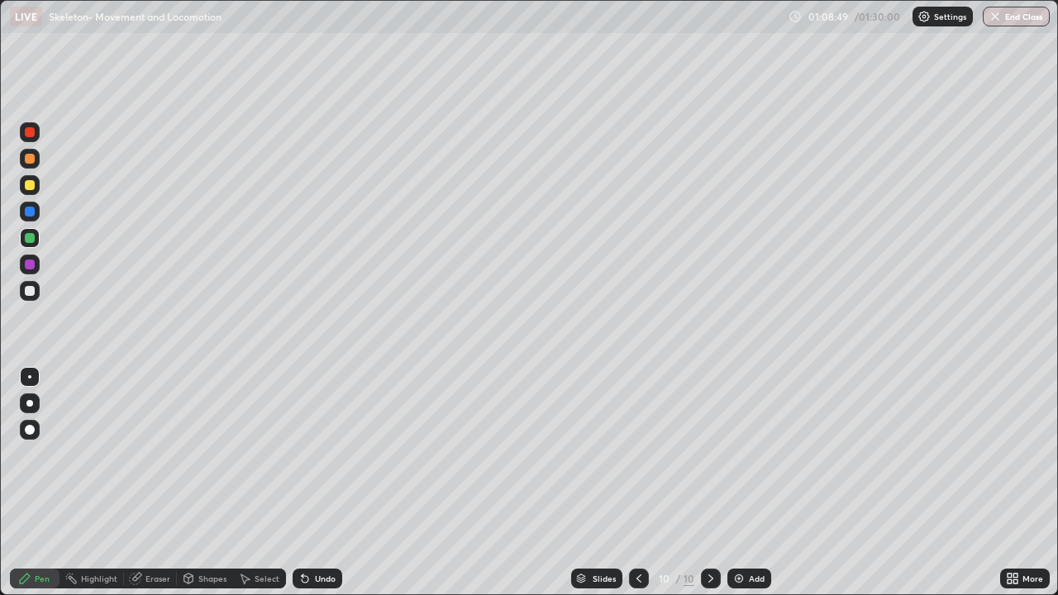
click at [32, 183] on div at bounding box center [30, 185] width 10 height 10
click at [739, 483] on img at bounding box center [738, 578] width 13 height 13
click at [34, 290] on div at bounding box center [30, 291] width 10 height 10
click at [36, 263] on div at bounding box center [30, 265] width 20 height 20
click at [37, 291] on div at bounding box center [30, 291] width 20 height 20
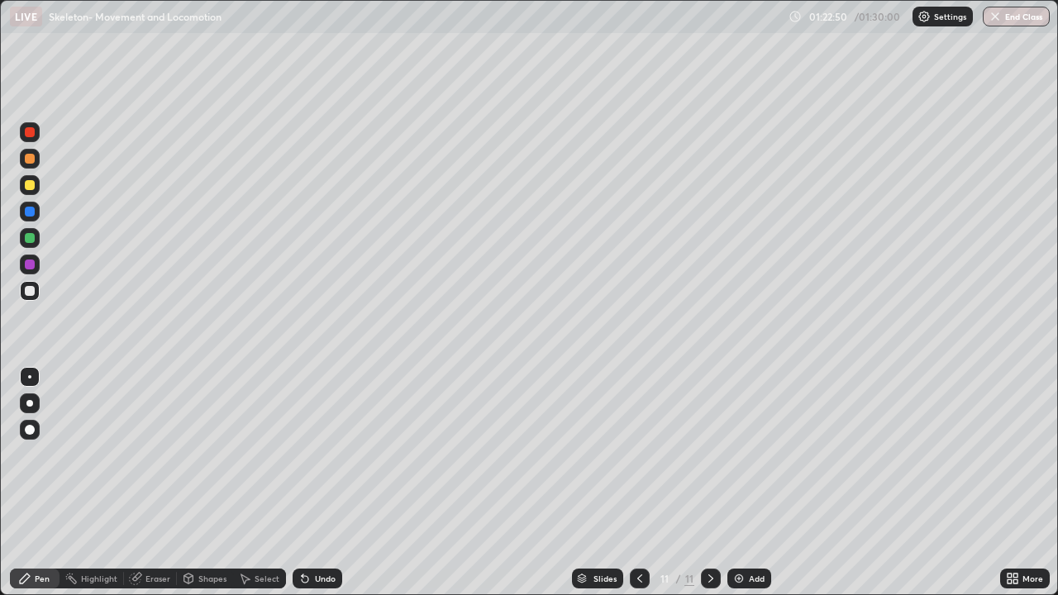
click at [736, 483] on img at bounding box center [738, 578] width 13 height 13
click at [1029, 483] on div "More" at bounding box center [1032, 578] width 21 height 8
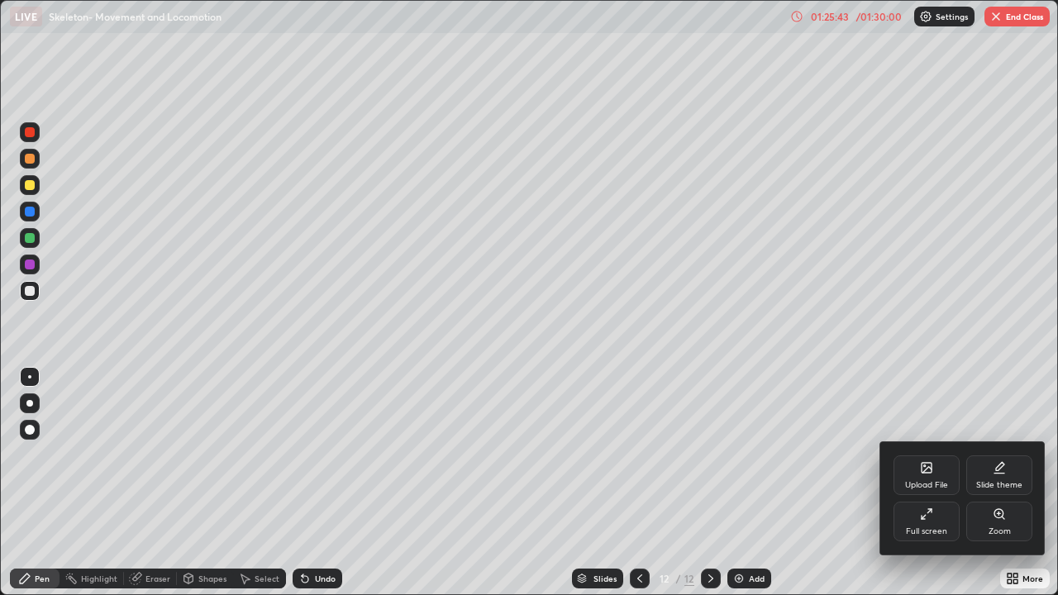
click at [944, 483] on div "Full screen" at bounding box center [926, 522] width 66 height 40
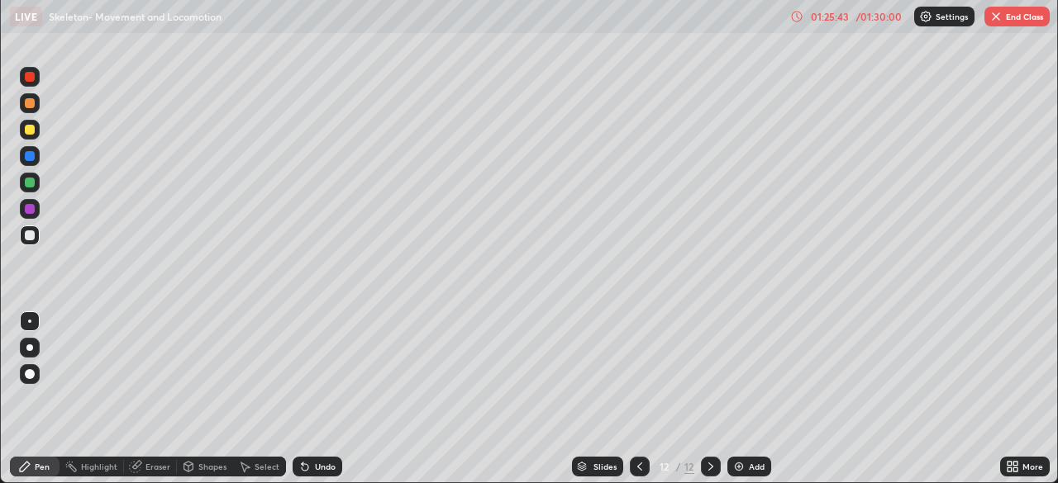
scroll to position [82164, 81590]
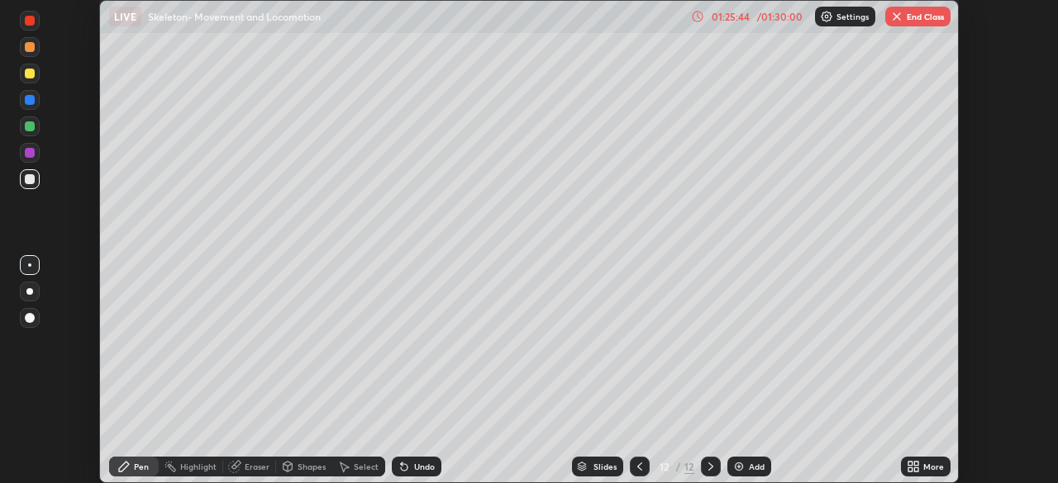
click at [923, 12] on button "End Class" at bounding box center [917, 17] width 65 height 20
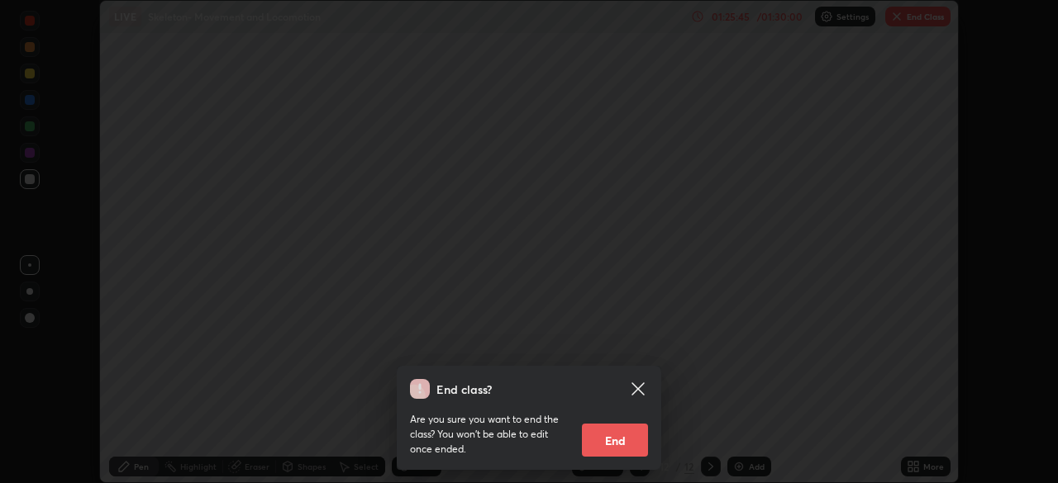
click at [634, 440] on button "End" at bounding box center [615, 440] width 66 height 33
